Goal: Find specific page/section: Find specific page/section

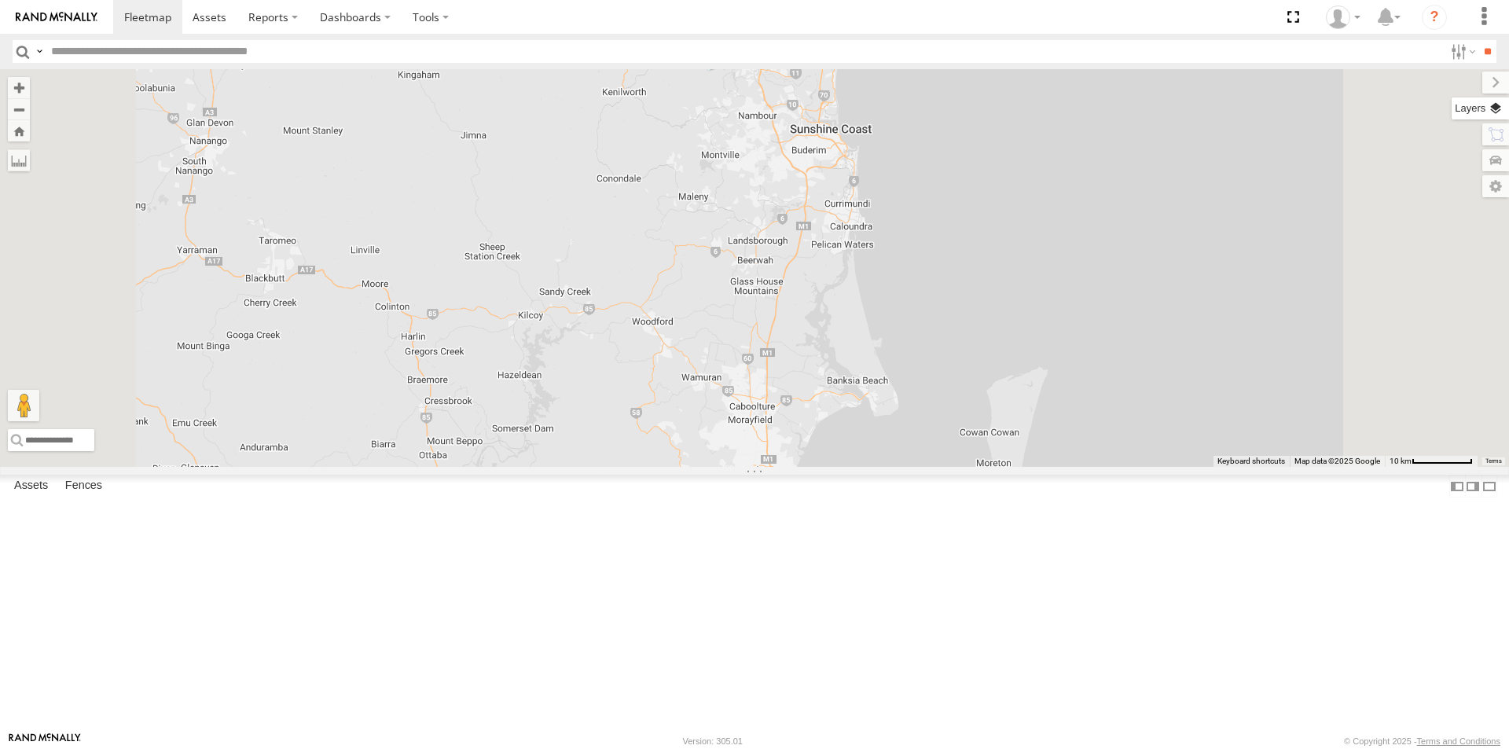
click at [1486, 109] on label at bounding box center [1480, 108] width 57 height 22
click at [0, 0] on span "Basemaps" at bounding box center [0, 0] width 0 height 0
click at [0, 0] on span "Satellite + Roadmap" at bounding box center [0, 0] width 0 height 0
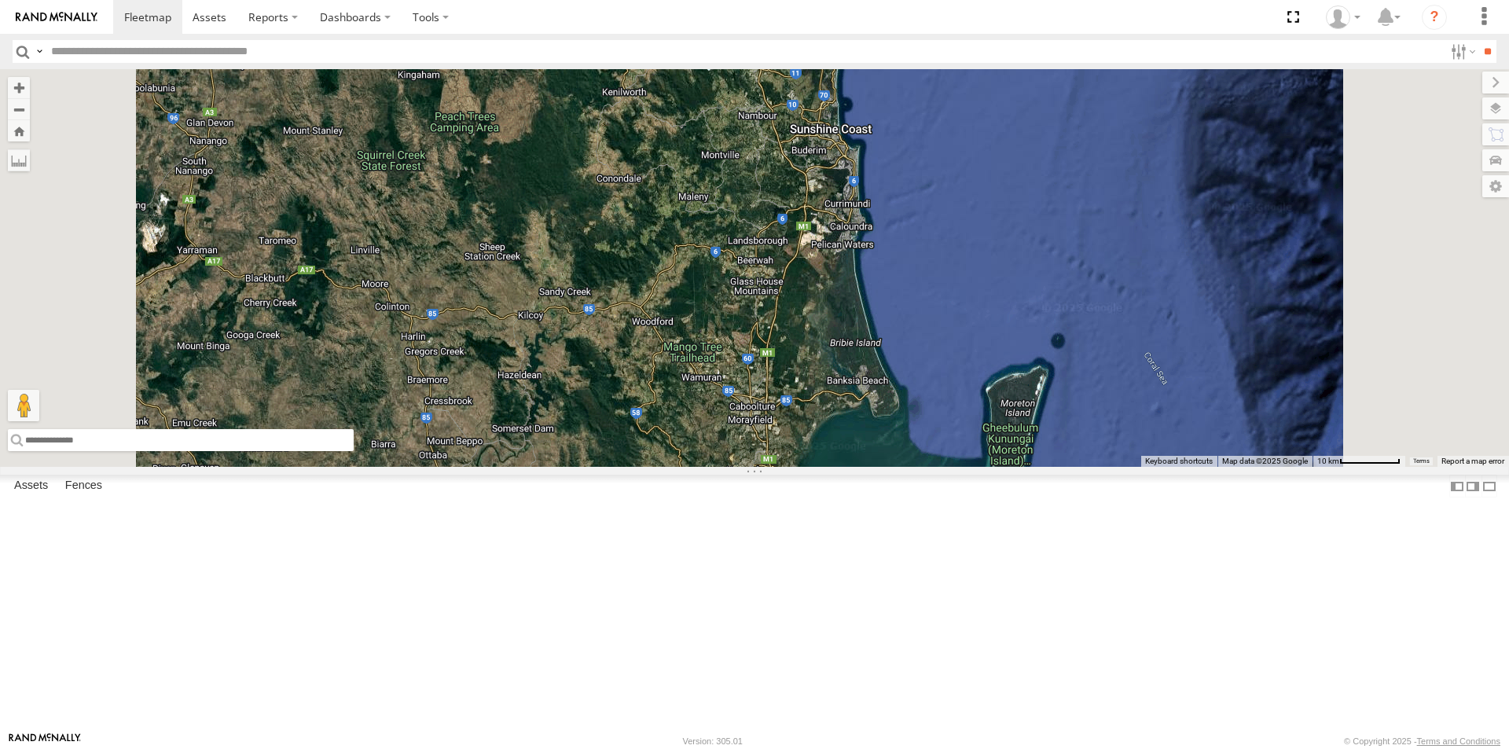
click at [354, 451] on input "text" at bounding box center [181, 440] width 346 height 22
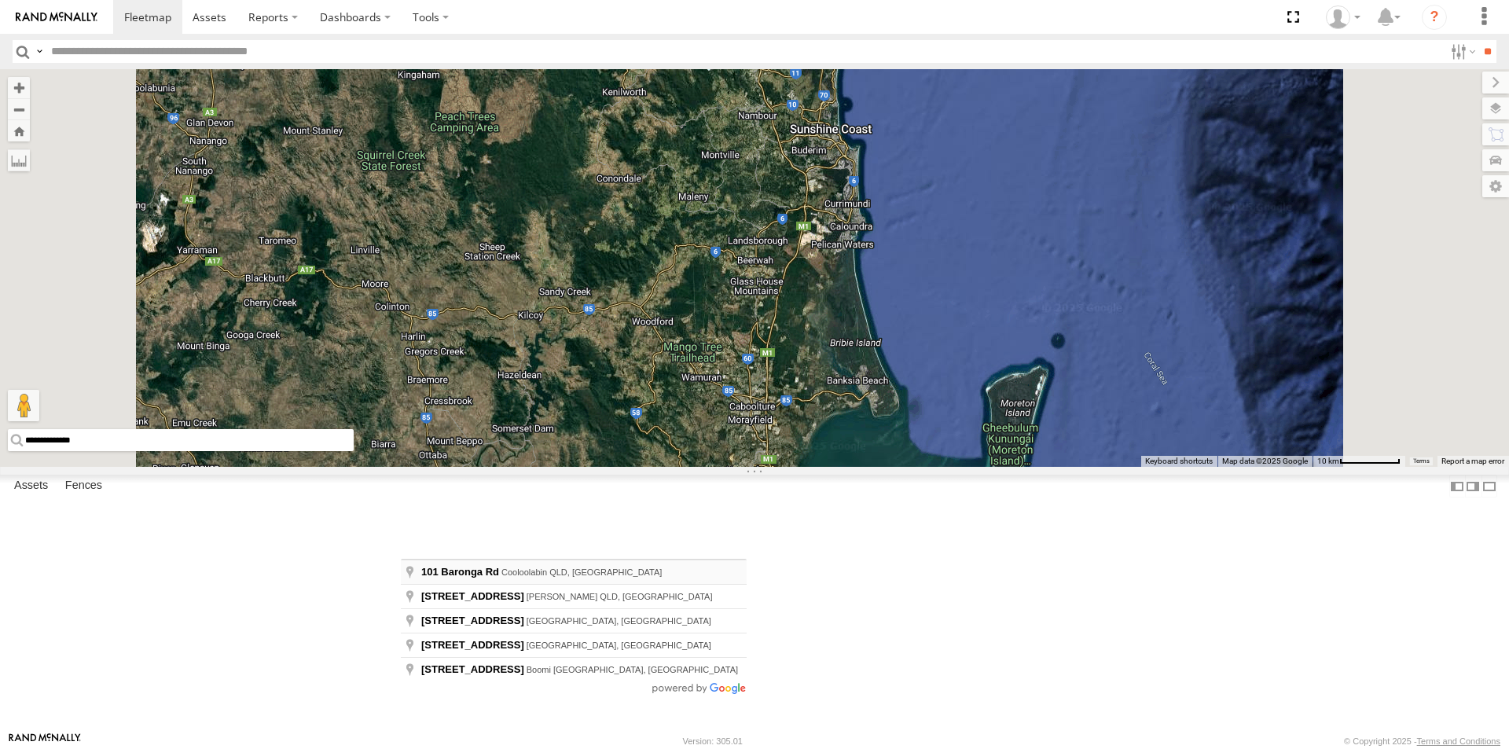
type input "**********"
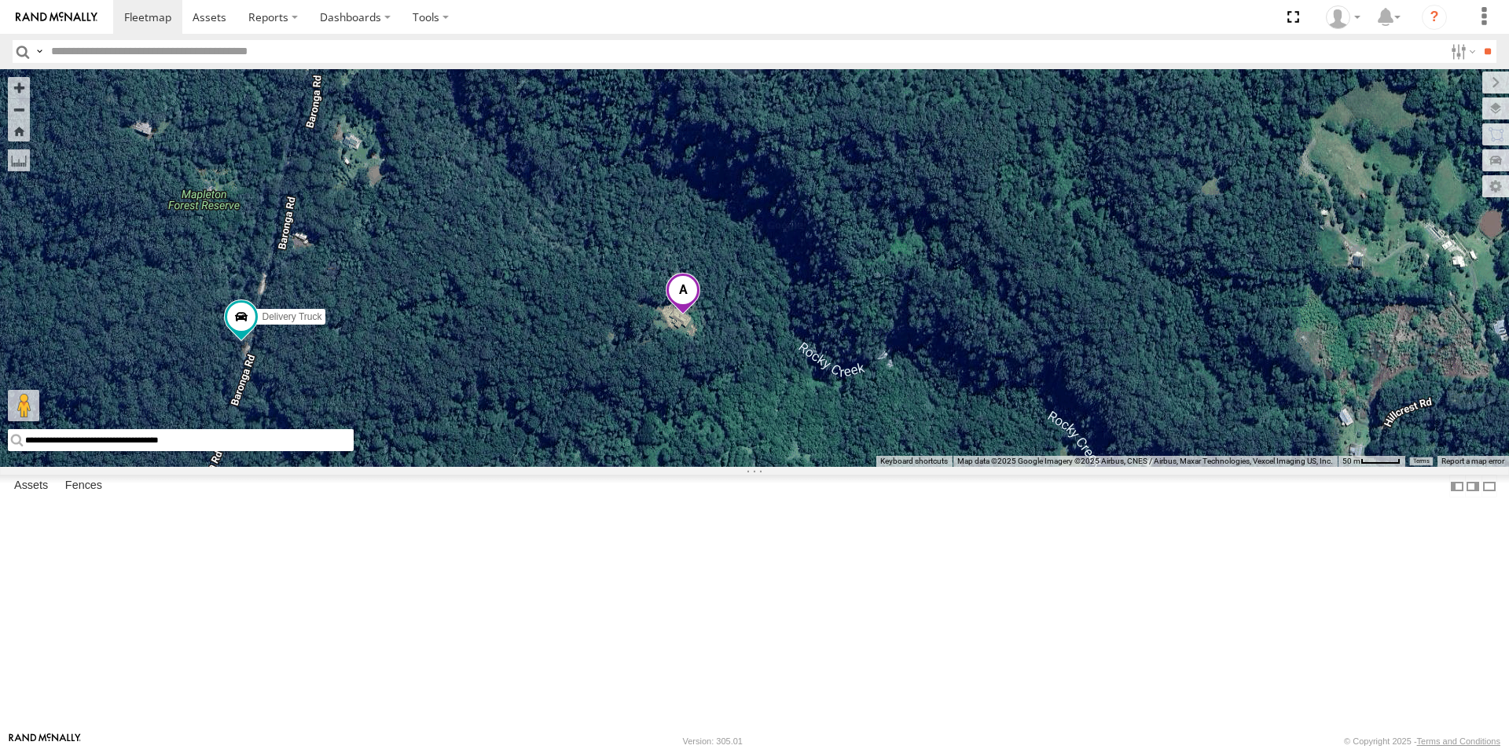
drag, startPoint x: 1034, startPoint y: 511, endPoint x: 871, endPoint y: 508, distance: 162.7
click at [871, 467] on div "Delivery Truck cruise Small Truck" at bounding box center [754, 268] width 1509 height 398
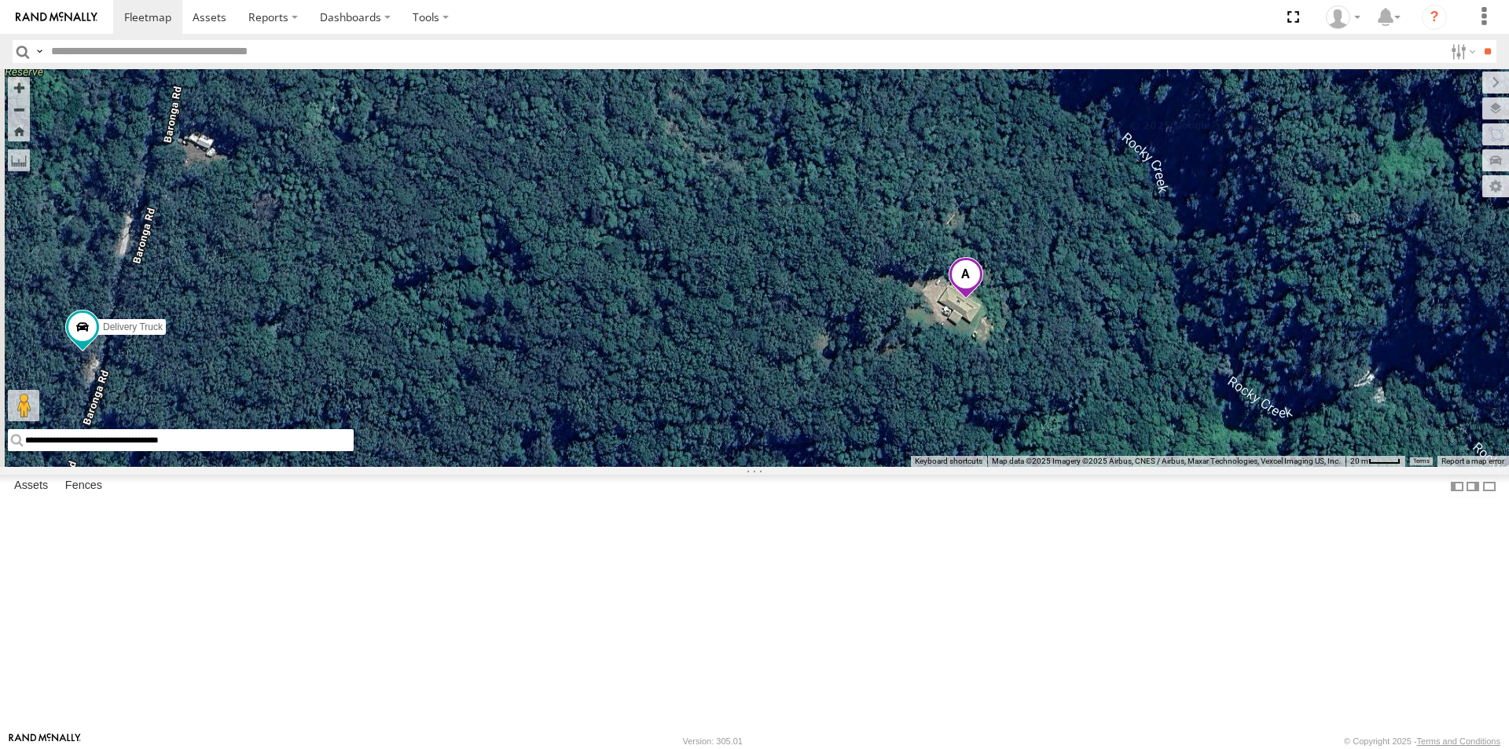
drag, startPoint x: 814, startPoint y: 497, endPoint x: 1111, endPoint y: 498, distance: 296.3
click at [1111, 467] on div "Delivery Truck cruise Small Truck" at bounding box center [754, 268] width 1509 height 398
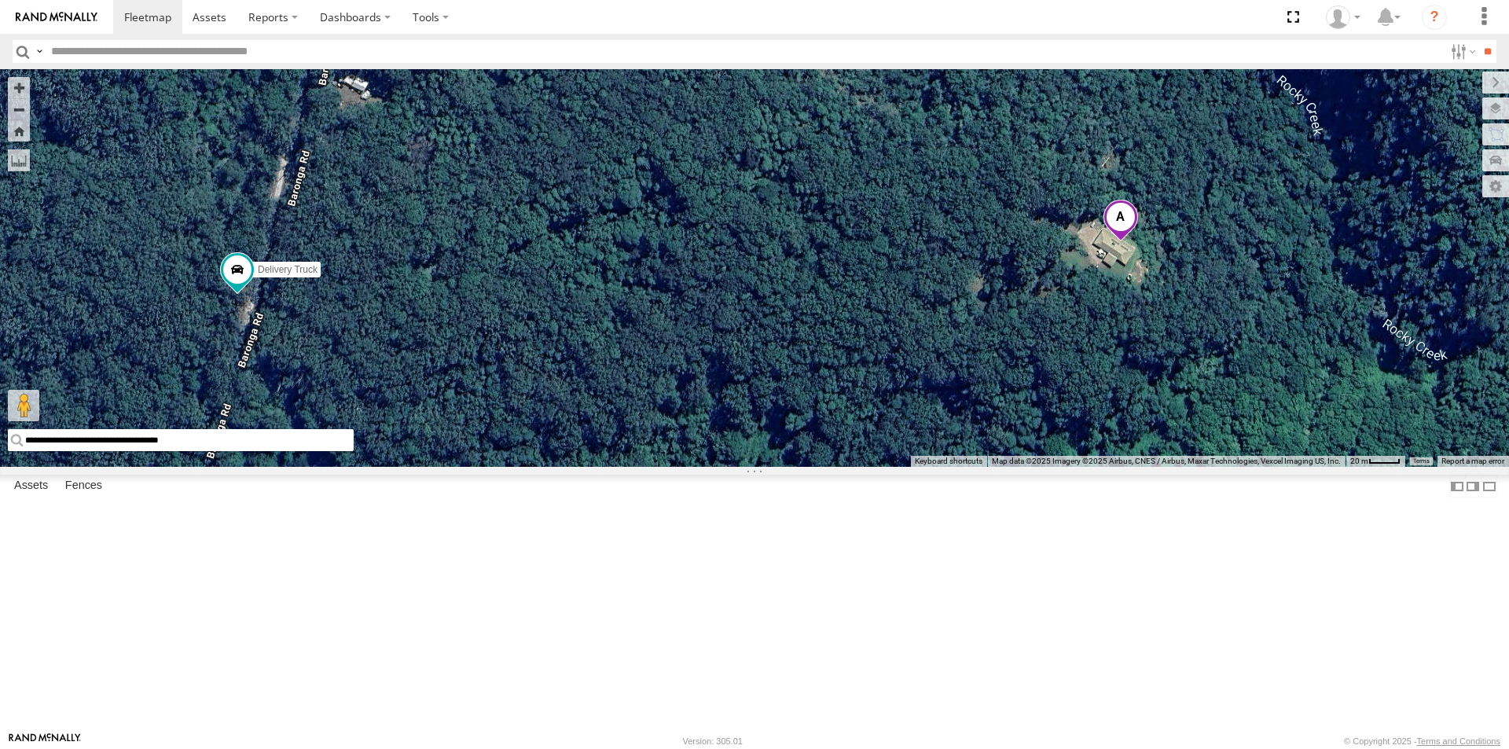
drag, startPoint x: 578, startPoint y: 533, endPoint x: 736, endPoint y: 475, distance: 168.1
click at [736, 467] on div "Delivery Truck cruise Small Truck" at bounding box center [754, 268] width 1509 height 398
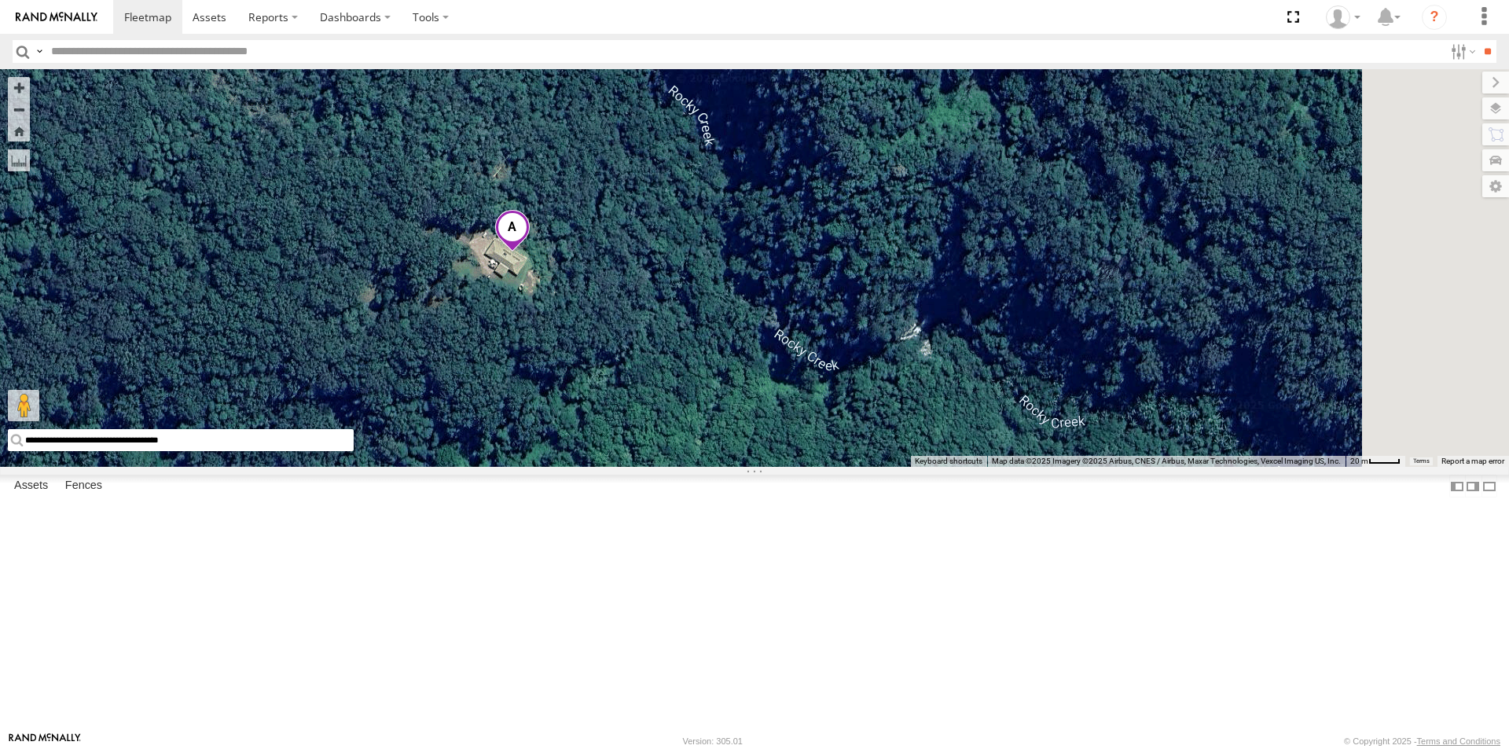
drag, startPoint x: 1089, startPoint y: 464, endPoint x: 773, endPoint y: 486, distance: 317.5
click at [773, 467] on div "Delivery Truck cruise Small Truck" at bounding box center [754, 268] width 1509 height 398
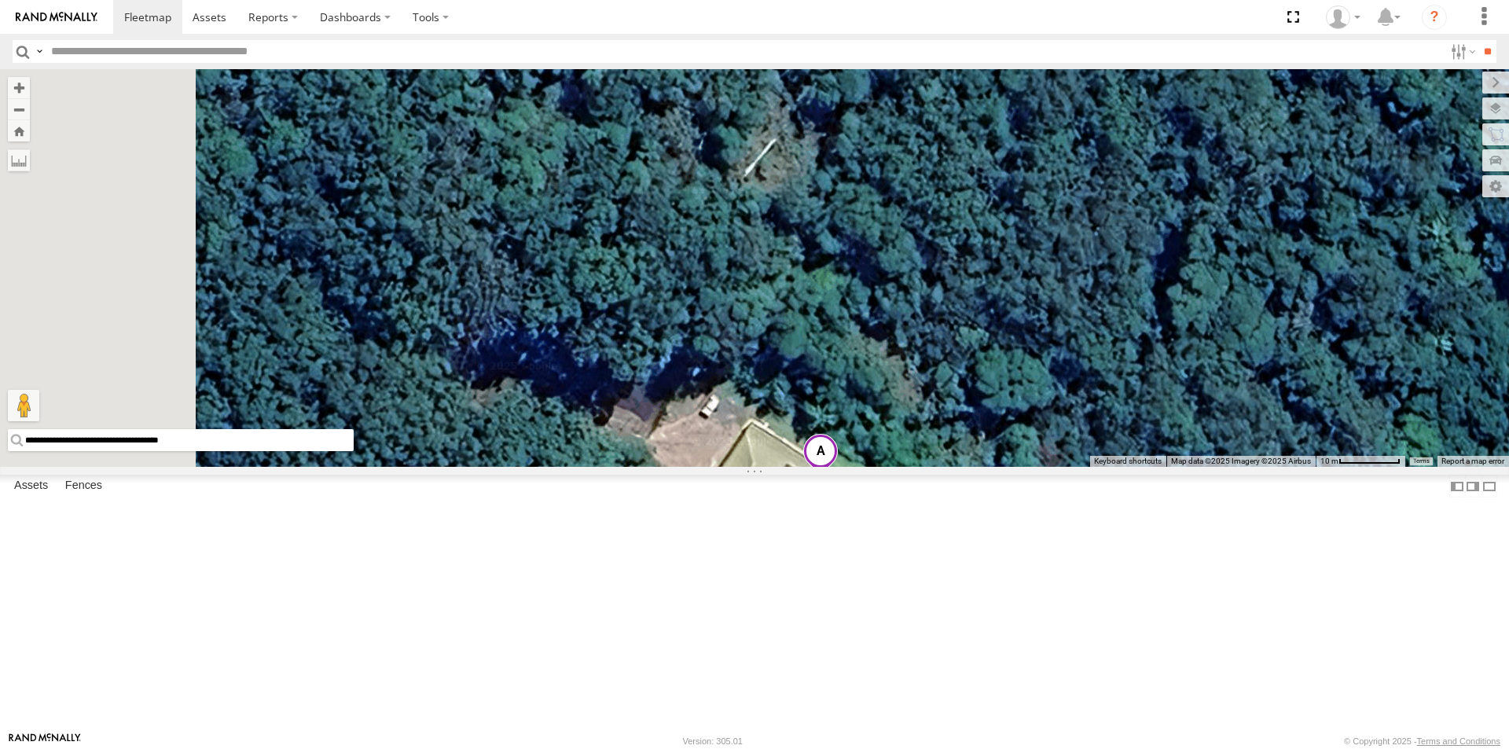
drag, startPoint x: 760, startPoint y: 243, endPoint x: 1039, endPoint y: 316, distance: 288.4
click at [1039, 316] on div "Delivery Truck cruise Small Truck" at bounding box center [754, 268] width 1509 height 398
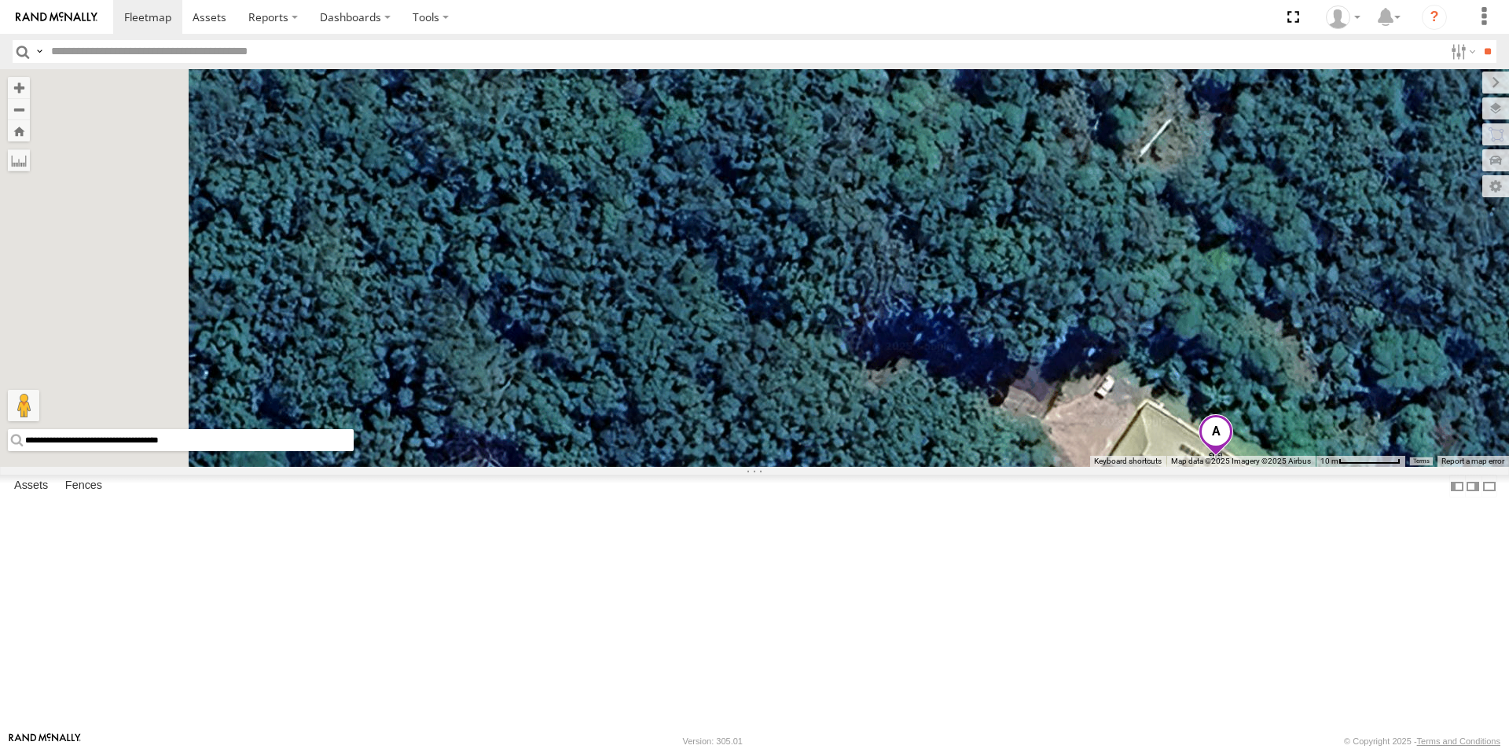
drag, startPoint x: 732, startPoint y: 477, endPoint x: 1062, endPoint y: 498, distance: 330.7
click at [1062, 467] on div "Delivery Truck cruise Small Truck" at bounding box center [754, 268] width 1509 height 398
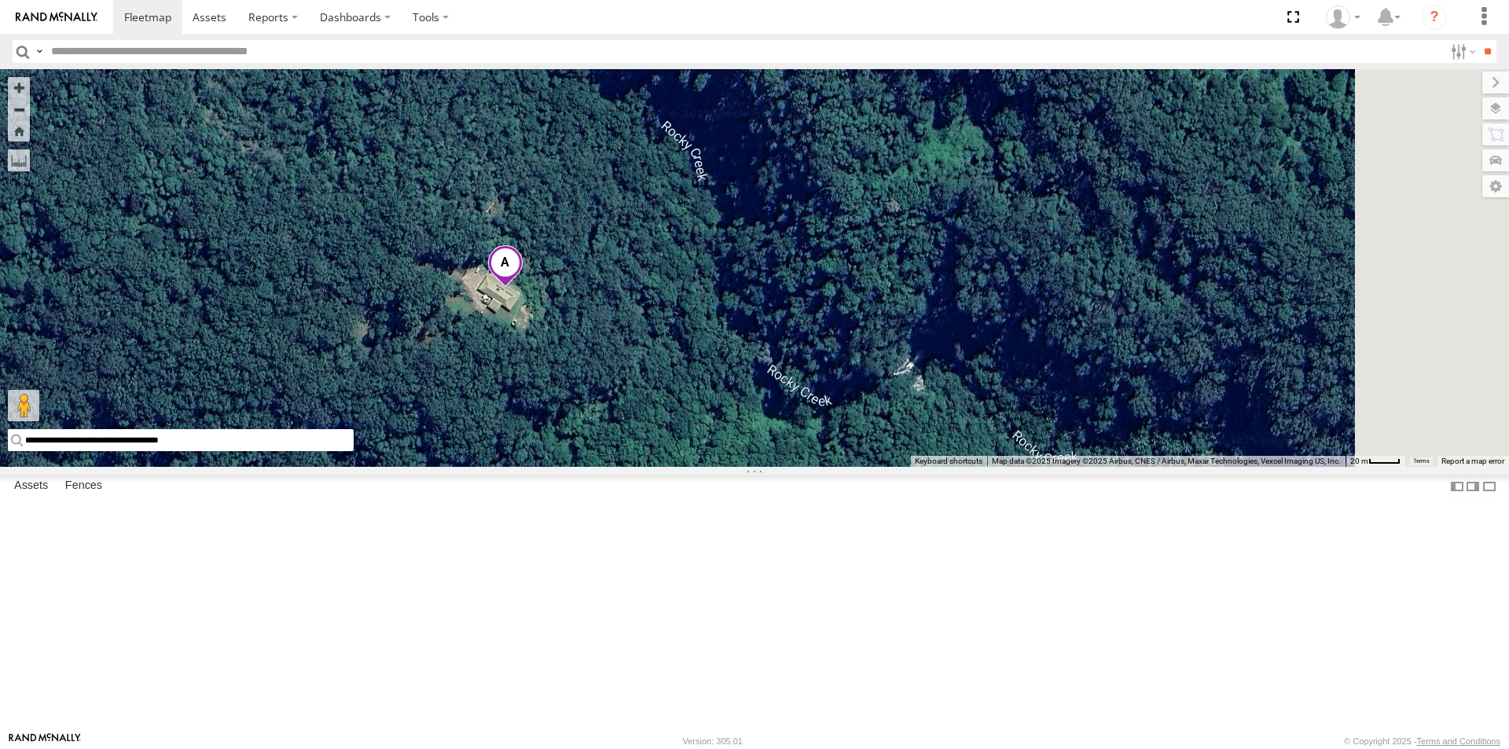
drag, startPoint x: 1233, startPoint y: 587, endPoint x: 806, endPoint y: 447, distance: 449.1
click at [808, 449] on div "Delivery Truck cruise Small Truck" at bounding box center [754, 268] width 1509 height 398
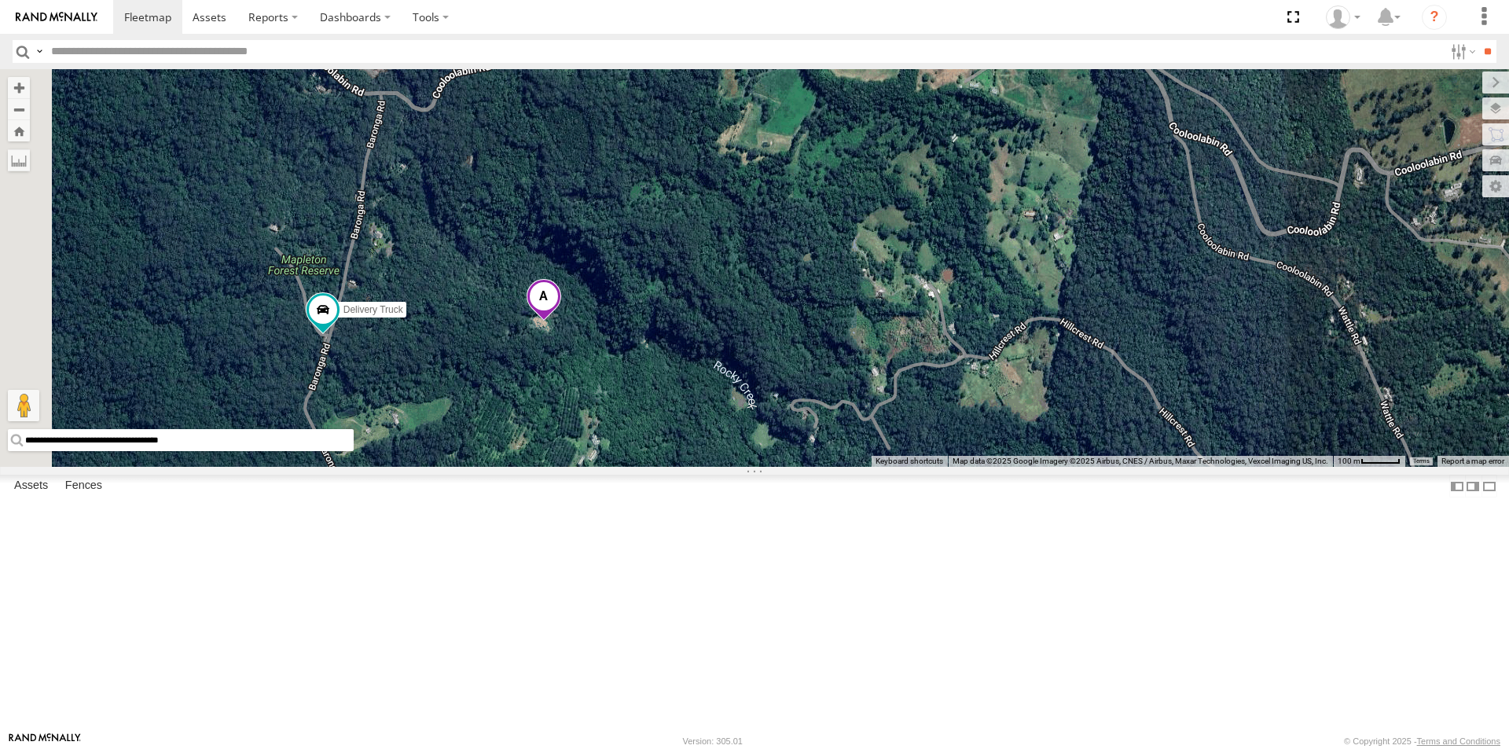
drag, startPoint x: 1168, startPoint y: 569, endPoint x: 1092, endPoint y: 572, distance: 75.5
click at [1092, 467] on div "Delivery Truck cruise Small Truck" at bounding box center [754, 268] width 1509 height 398
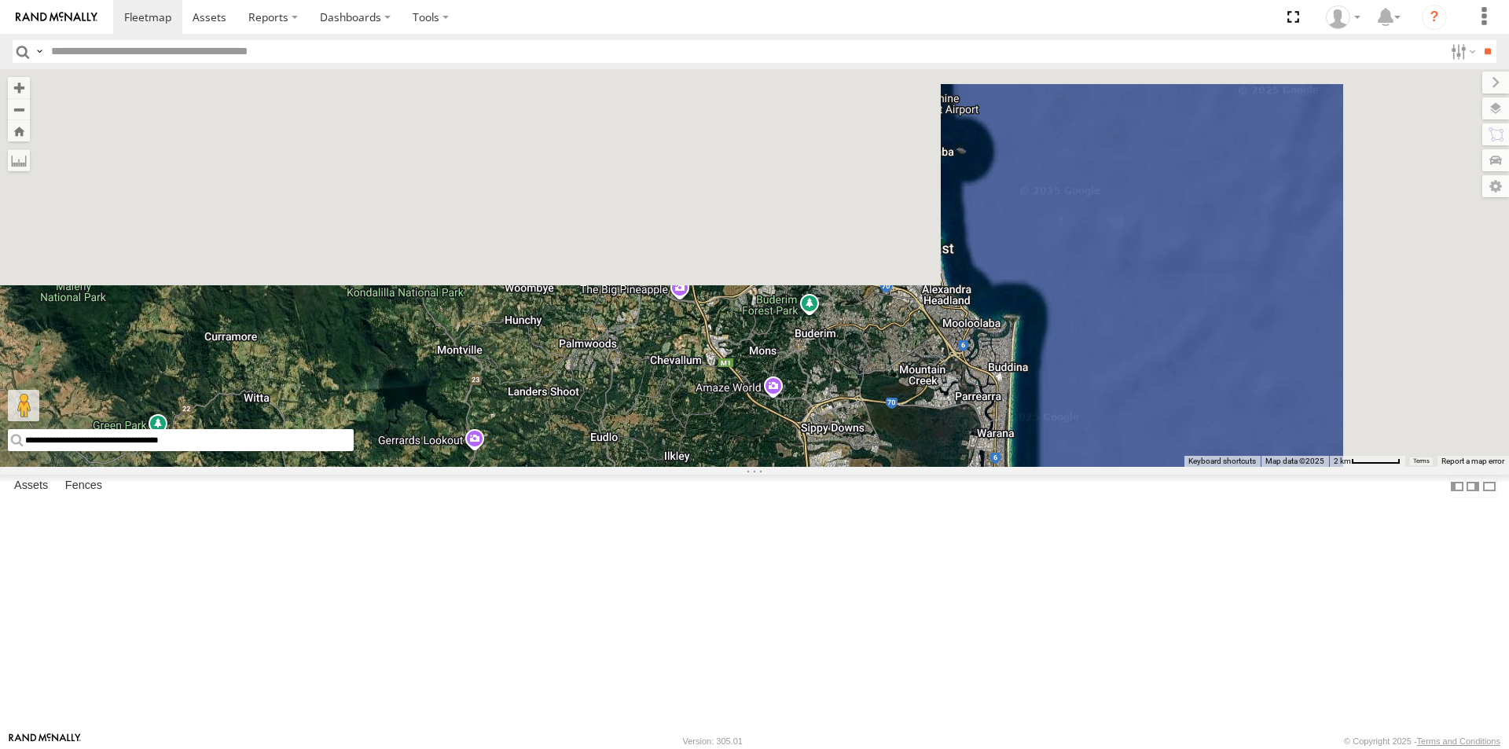
drag, startPoint x: 949, startPoint y: 75, endPoint x: 881, endPoint y: 780, distance: 708.3
click at [881, 748] on html at bounding box center [754, 374] width 1509 height 749
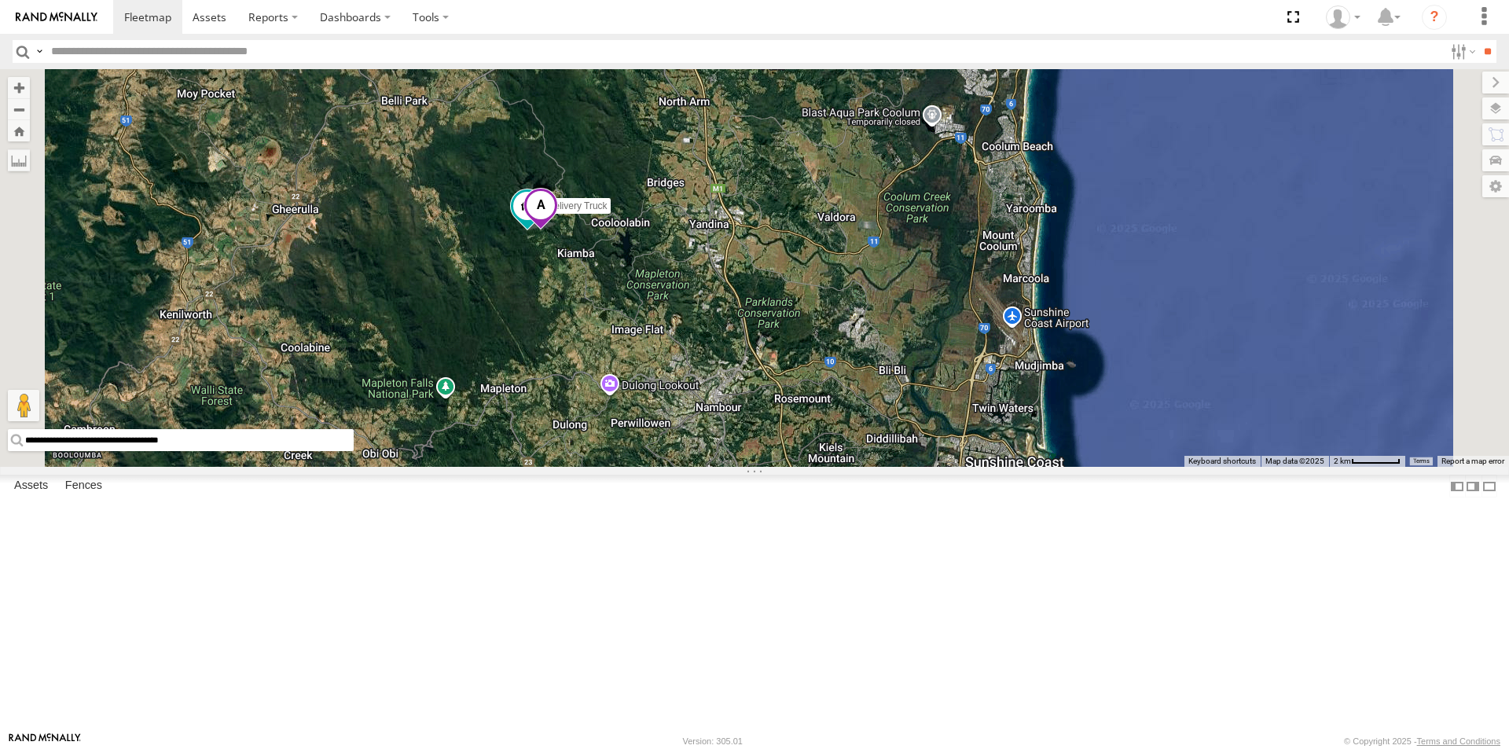
drag, startPoint x: 640, startPoint y: 194, endPoint x: 755, endPoint y: 428, distance: 260.8
click at [755, 428] on div "Delivery Truck cruise Small Truck" at bounding box center [754, 268] width 1509 height 398
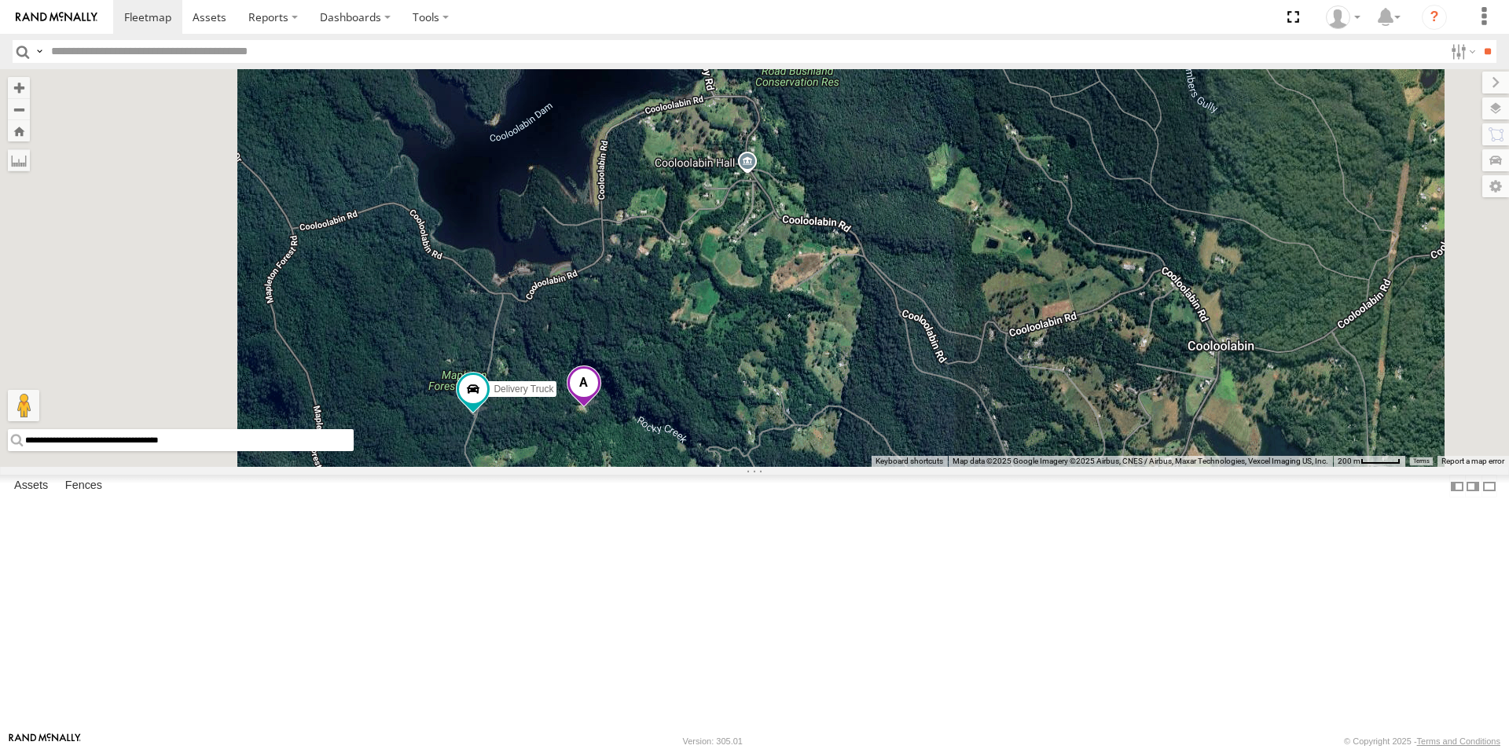
drag, startPoint x: 652, startPoint y: 587, endPoint x: 769, endPoint y: 550, distance: 122.8
click at [769, 467] on div "Delivery Truck cruise Small Truck" at bounding box center [754, 268] width 1509 height 398
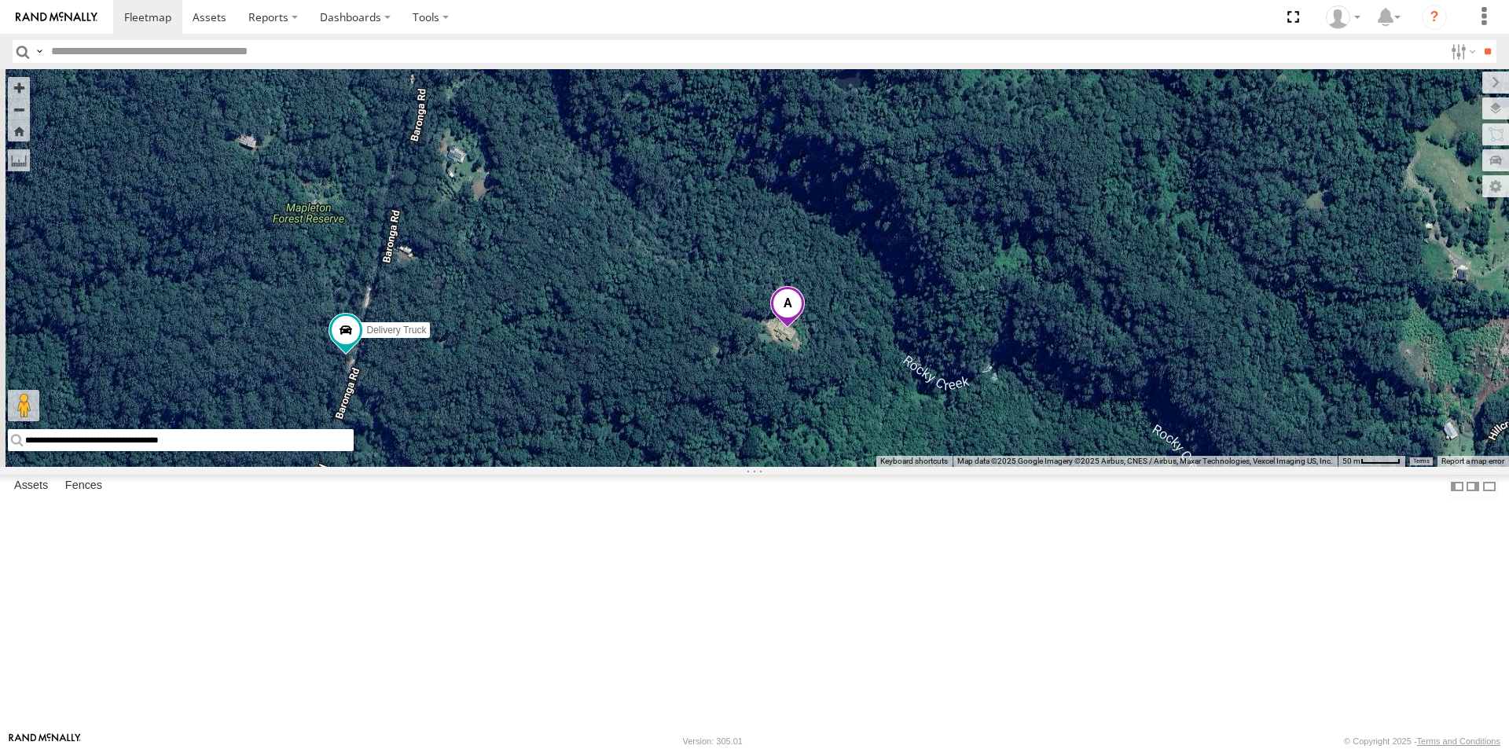
drag, startPoint x: 770, startPoint y: 582, endPoint x: 954, endPoint y: 512, distance: 196.8
click at [954, 467] on div "Delivery Truck cruise Small Truck" at bounding box center [754, 268] width 1509 height 398
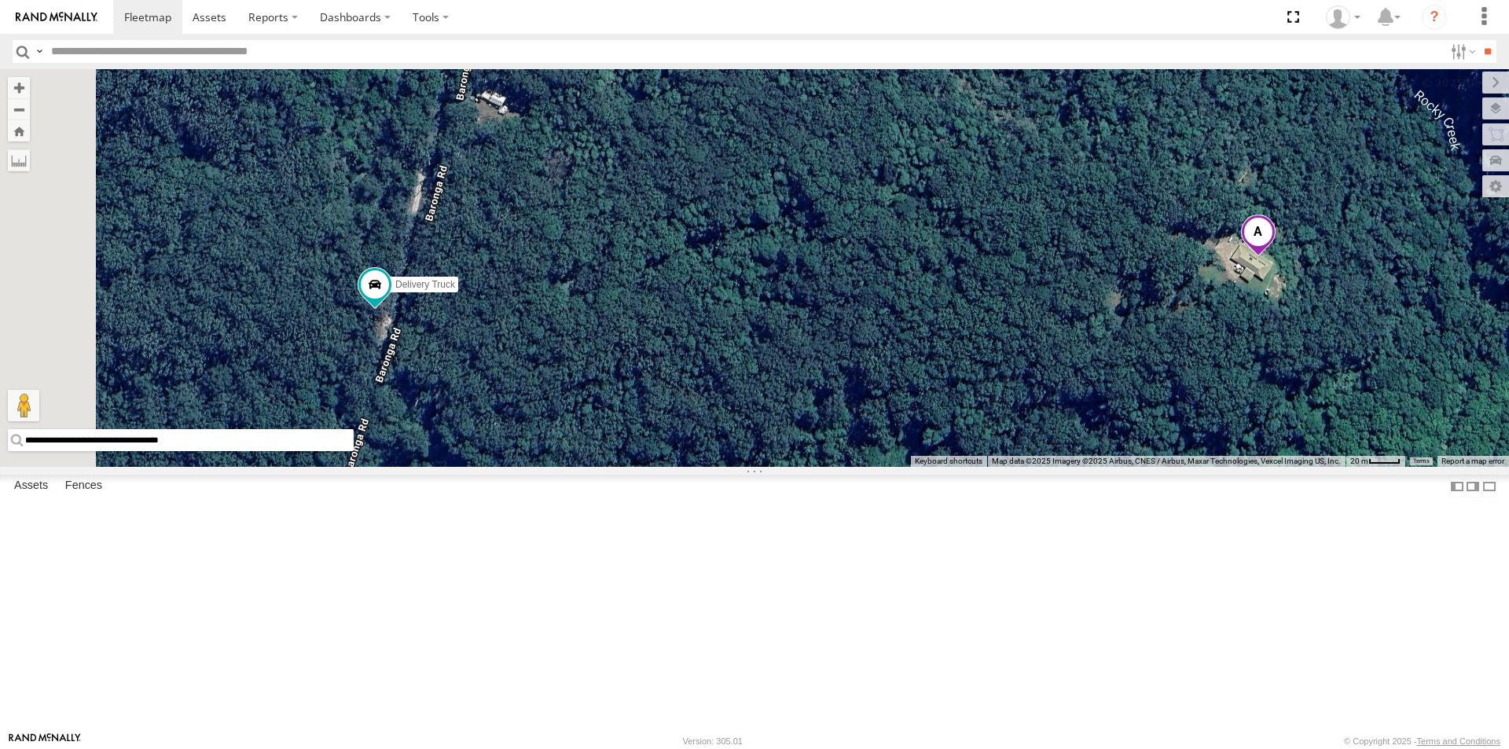
drag, startPoint x: 739, startPoint y: 482, endPoint x: 1026, endPoint y: 491, distance: 287.0
click at [1026, 467] on div "Delivery Truck cruise Small Truck" at bounding box center [754, 268] width 1509 height 398
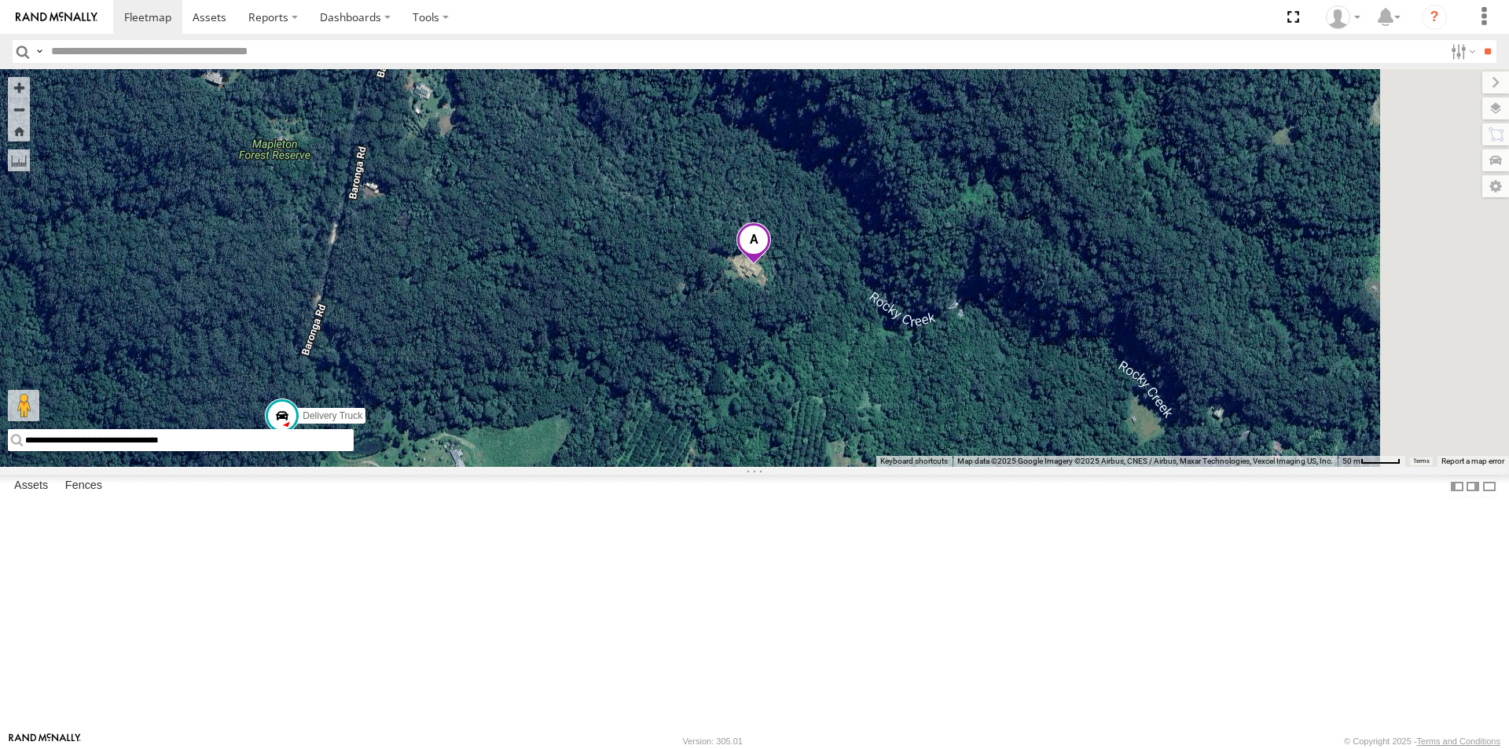
drag, startPoint x: 1104, startPoint y: 481, endPoint x: 930, endPoint y: 446, distance: 177.9
click at [930, 446] on div "Delivery Truck cruise Small Truck" at bounding box center [754, 268] width 1509 height 398
